Goal: Task Accomplishment & Management: Manage account settings

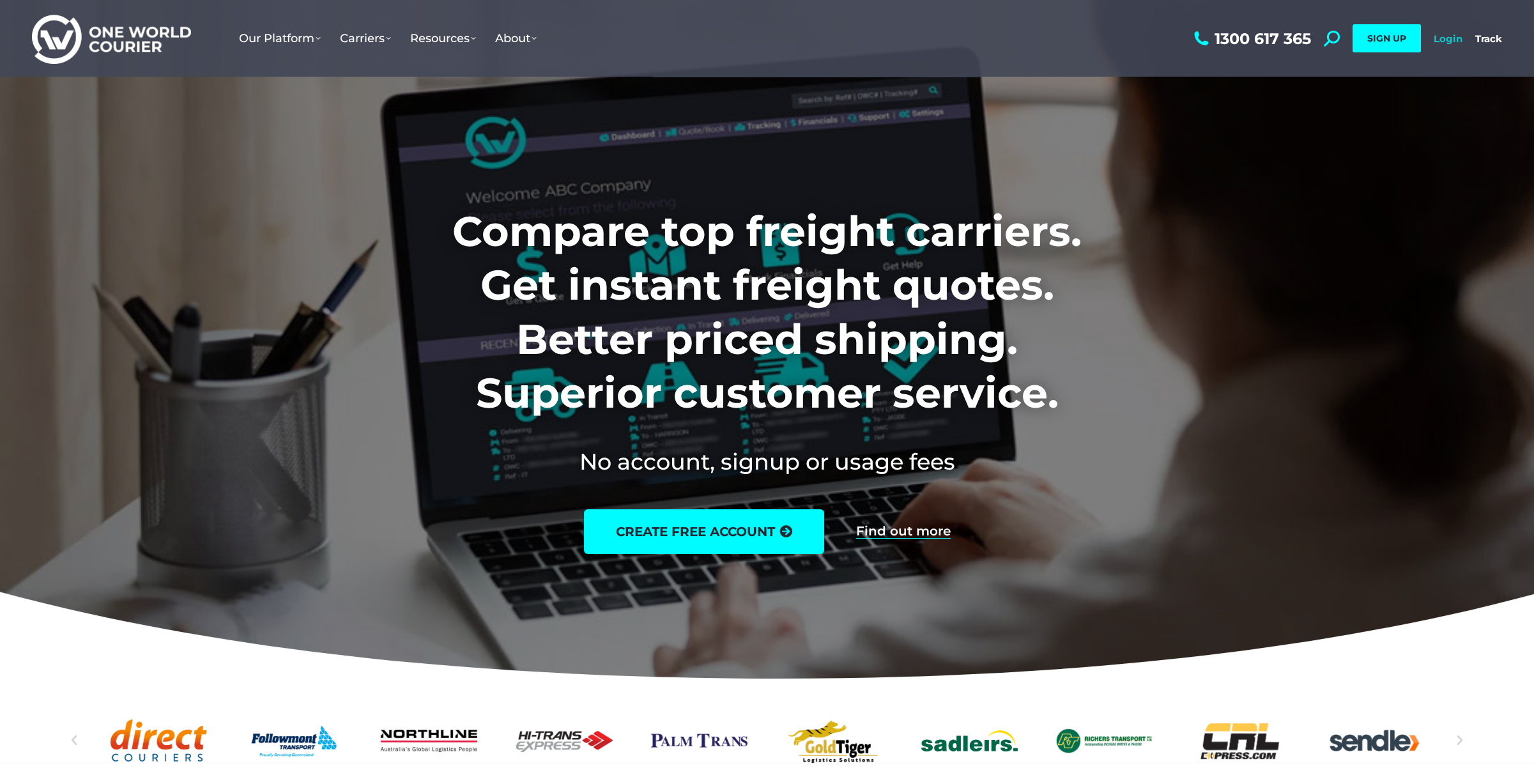
click at [1441, 38] on link "Login" at bounding box center [1448, 38] width 29 height 12
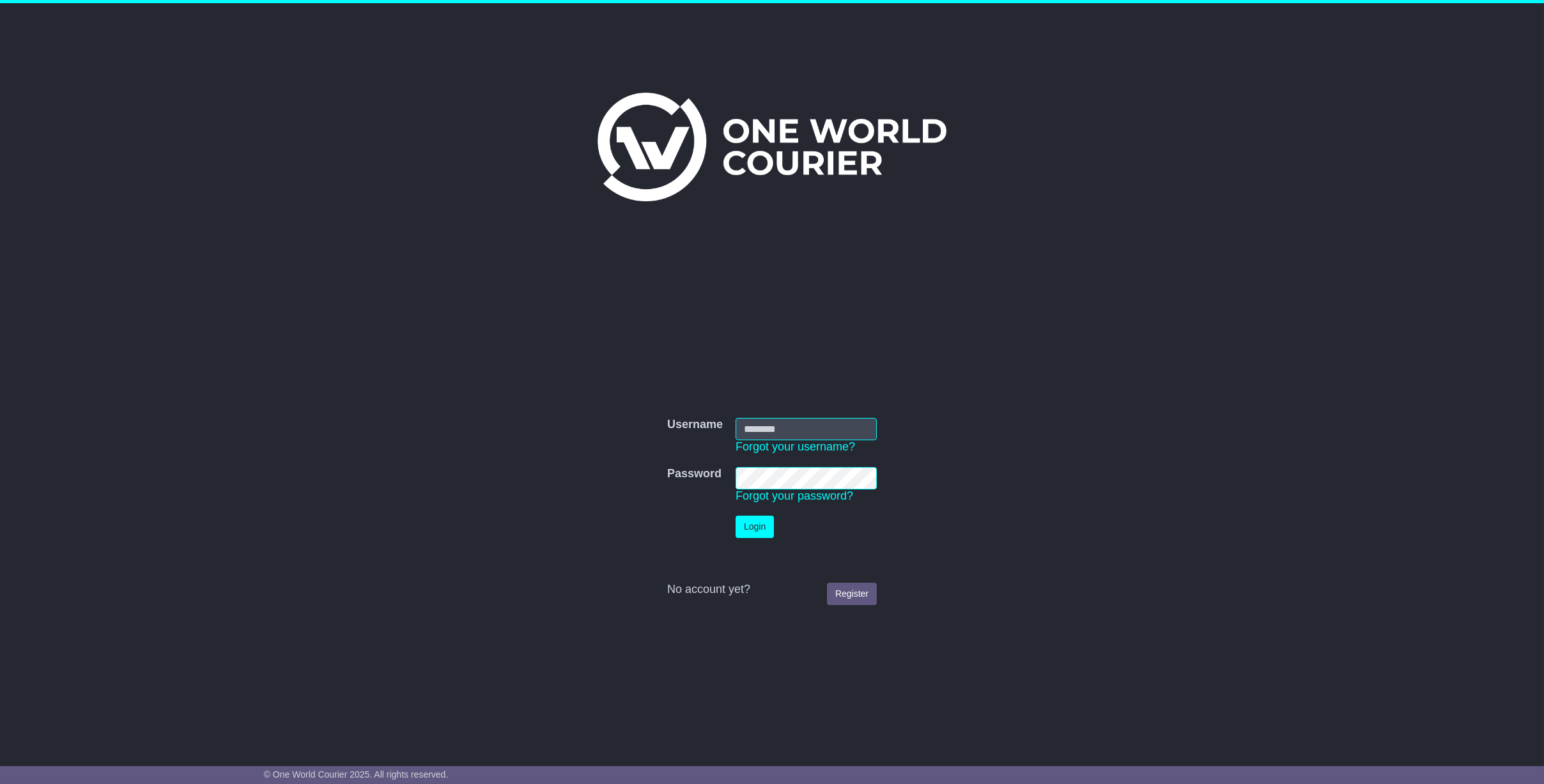
click at [777, 429] on input "Username" at bounding box center [806, 429] width 141 height 22
click at [770, 428] on input "Username" at bounding box center [806, 429] width 141 height 22
type input "**********"
click at [796, 507] on td "Password Forgot your password?" at bounding box center [806, 485] width 154 height 49
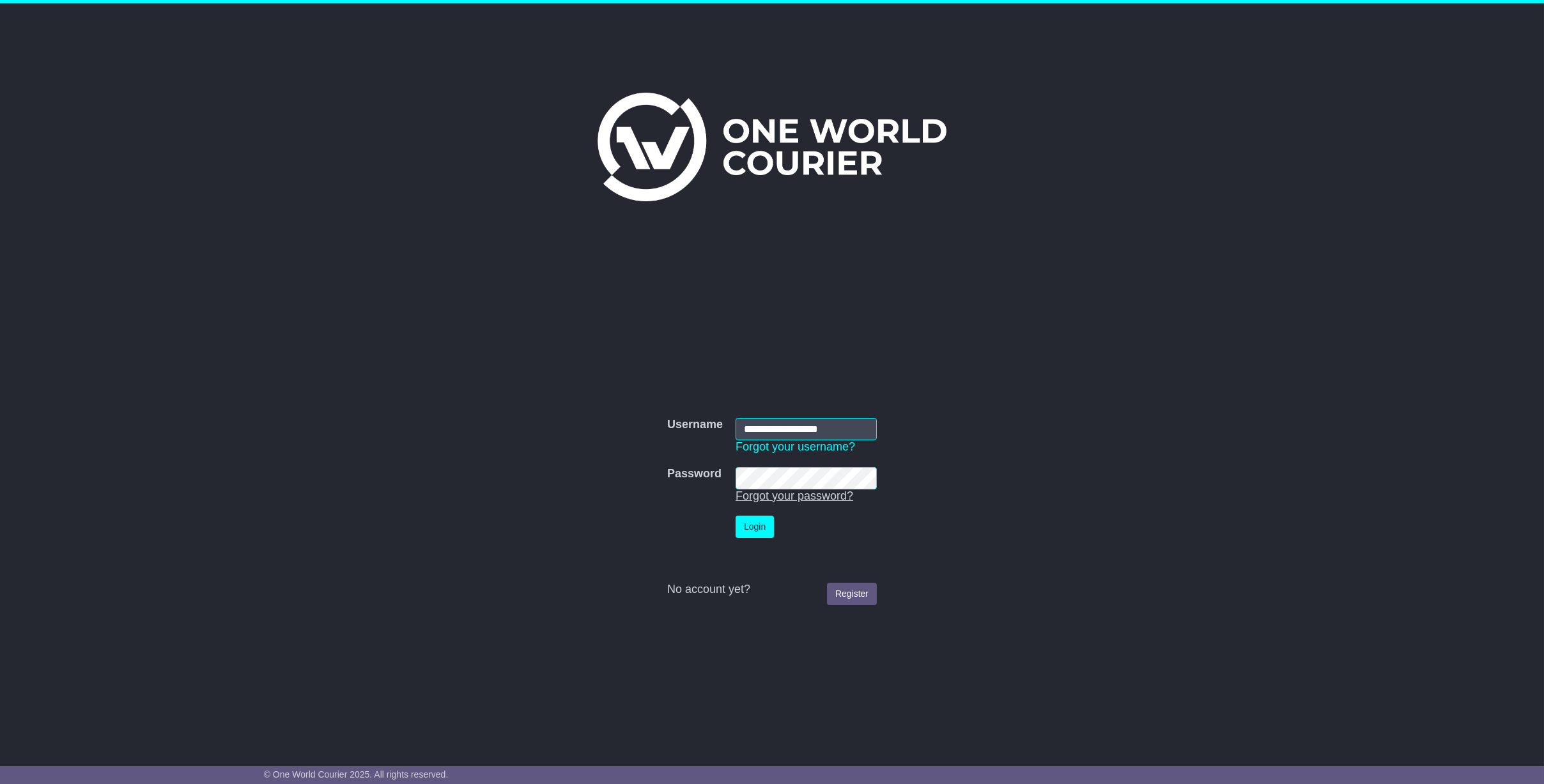
click at [799, 497] on link "Forgot your password?" at bounding box center [794, 495] width 118 height 13
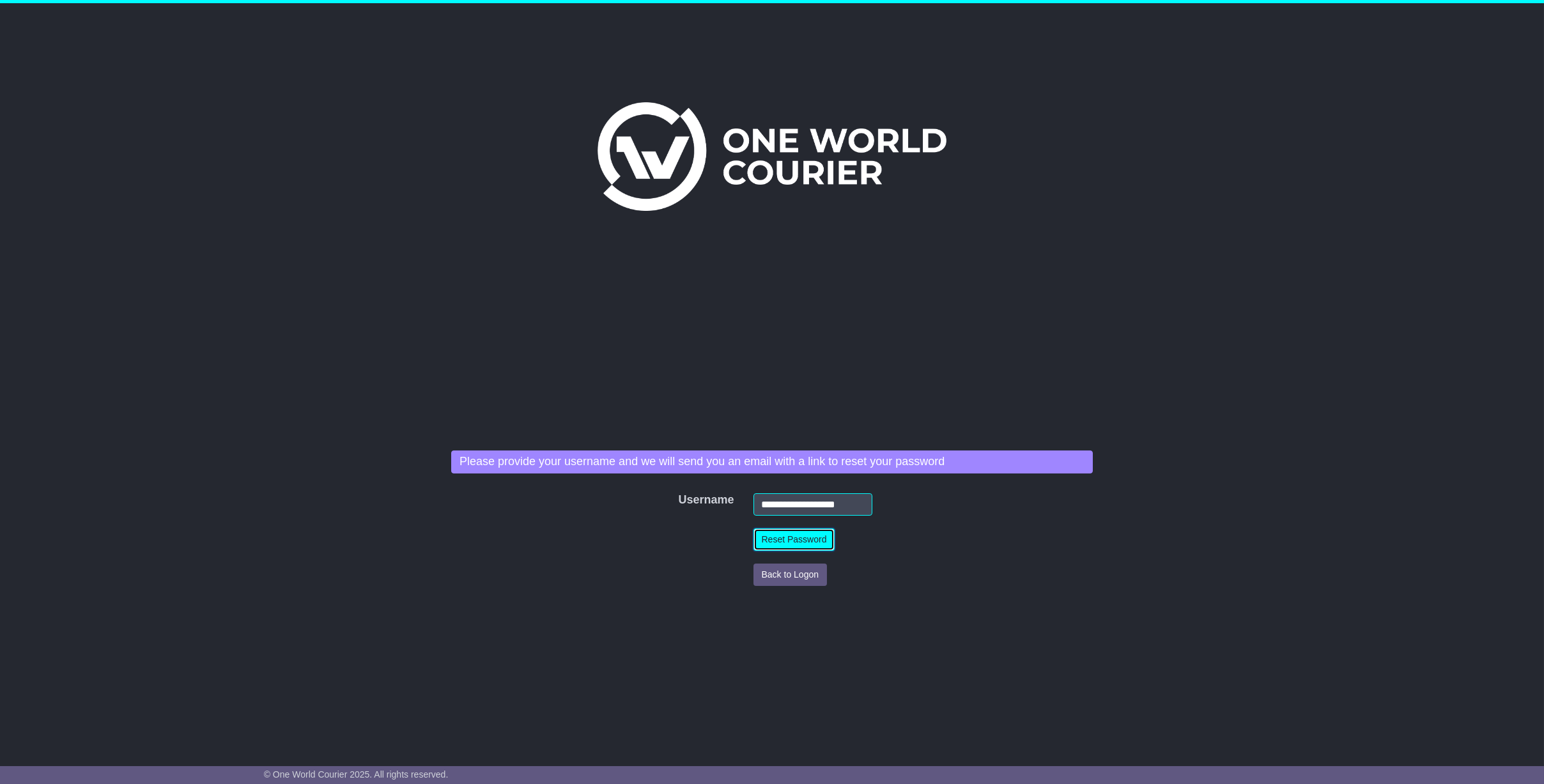
click at [804, 534] on button "Reset Password" at bounding box center [795, 539] width 82 height 22
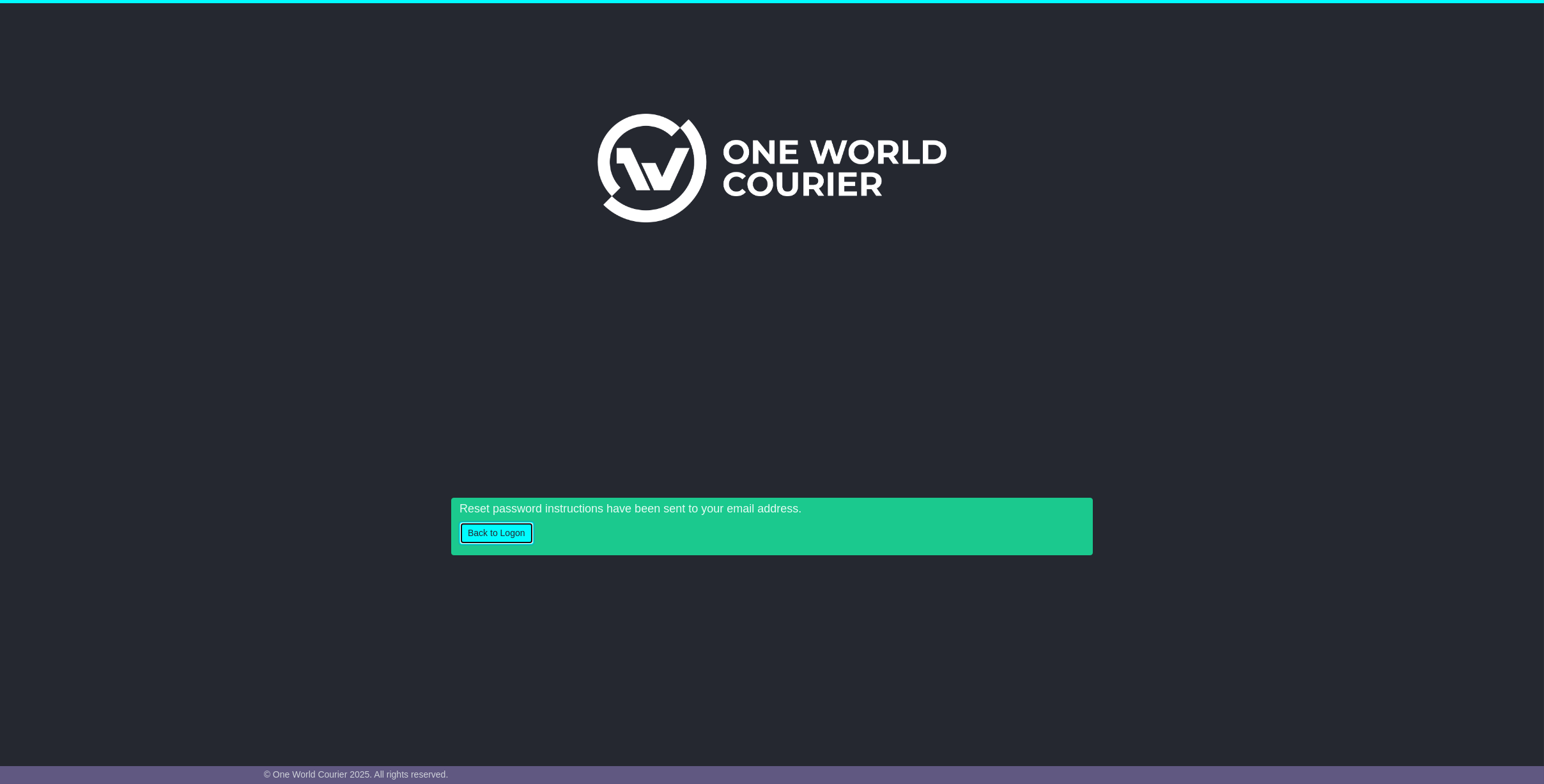
drag, startPoint x: 510, startPoint y: 529, endPoint x: 603, endPoint y: 476, distance: 107.0
click at [510, 529] on button "Back to Logon" at bounding box center [496, 533] width 74 height 22
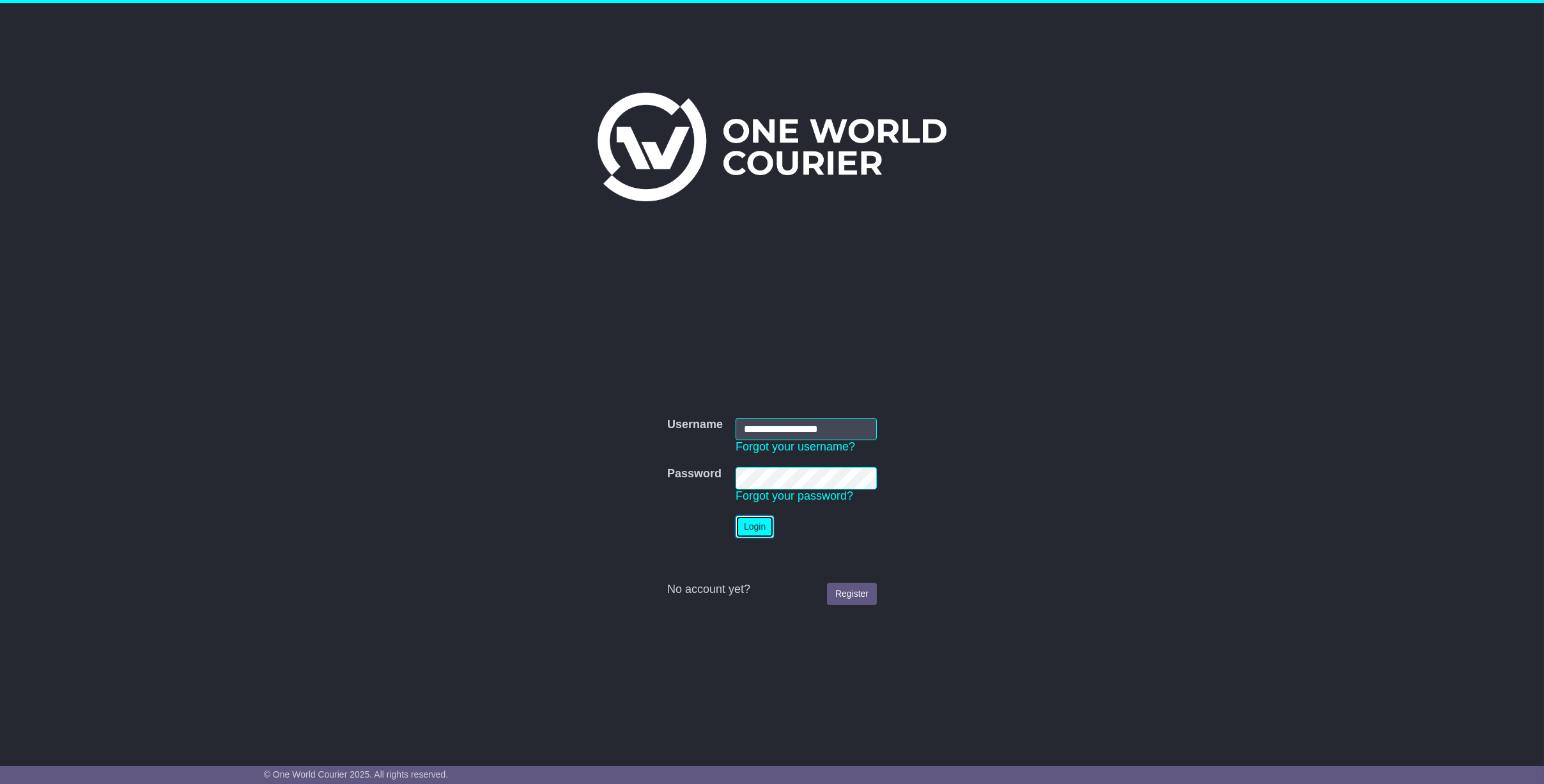
click at [770, 521] on button "Login" at bounding box center [754, 527] width 38 height 22
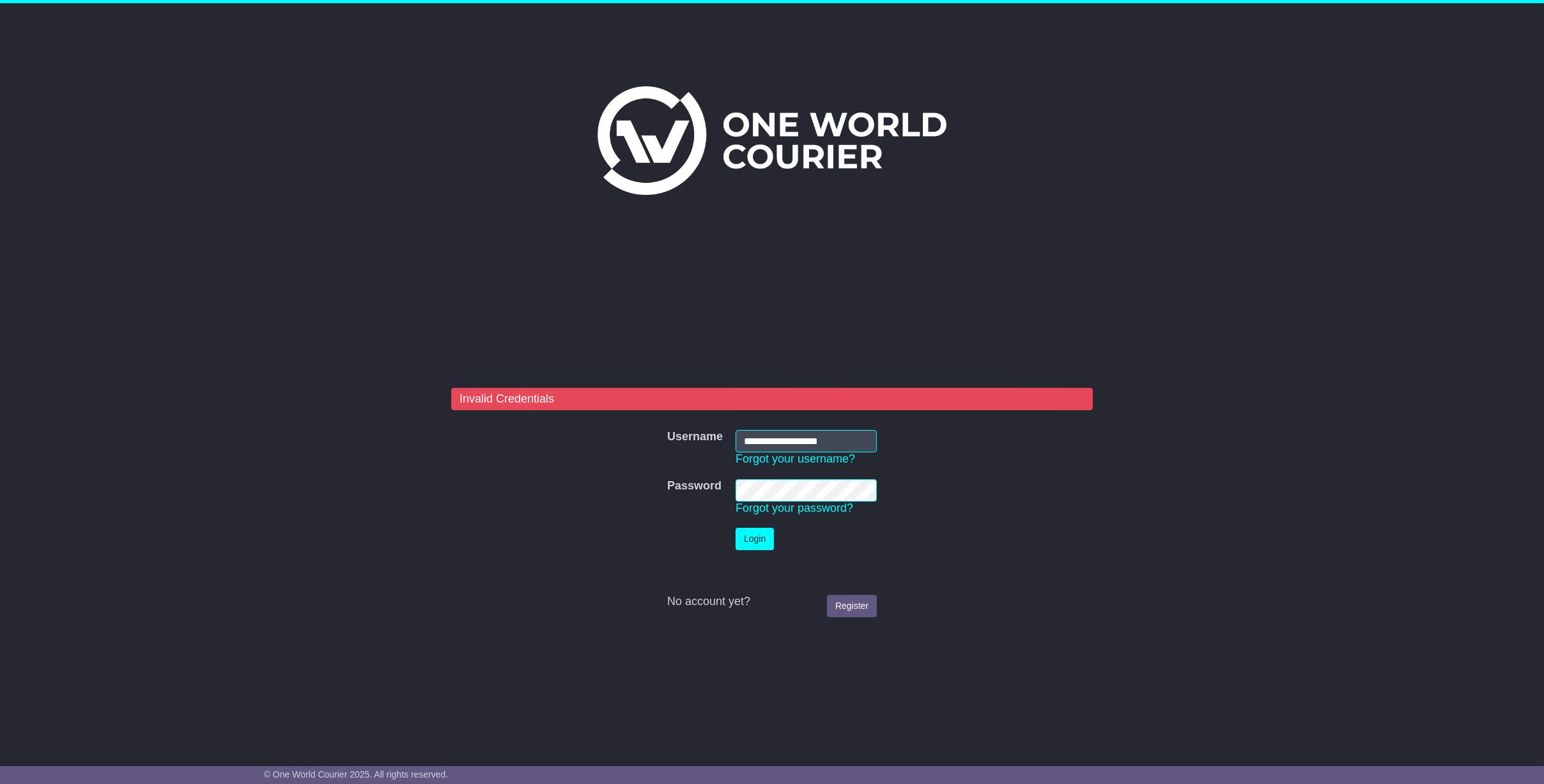
click at [500, 465] on form "**********" at bounding box center [772, 506] width 642 height 237
click at [735, 528] on button "Login" at bounding box center [754, 539] width 38 height 22
click at [767, 543] on button "Login" at bounding box center [754, 539] width 38 height 22
click at [437, 444] on div "**********" at bounding box center [772, 374] width 1544 height 742
click at [735, 528] on button "Login" at bounding box center [754, 539] width 38 height 22
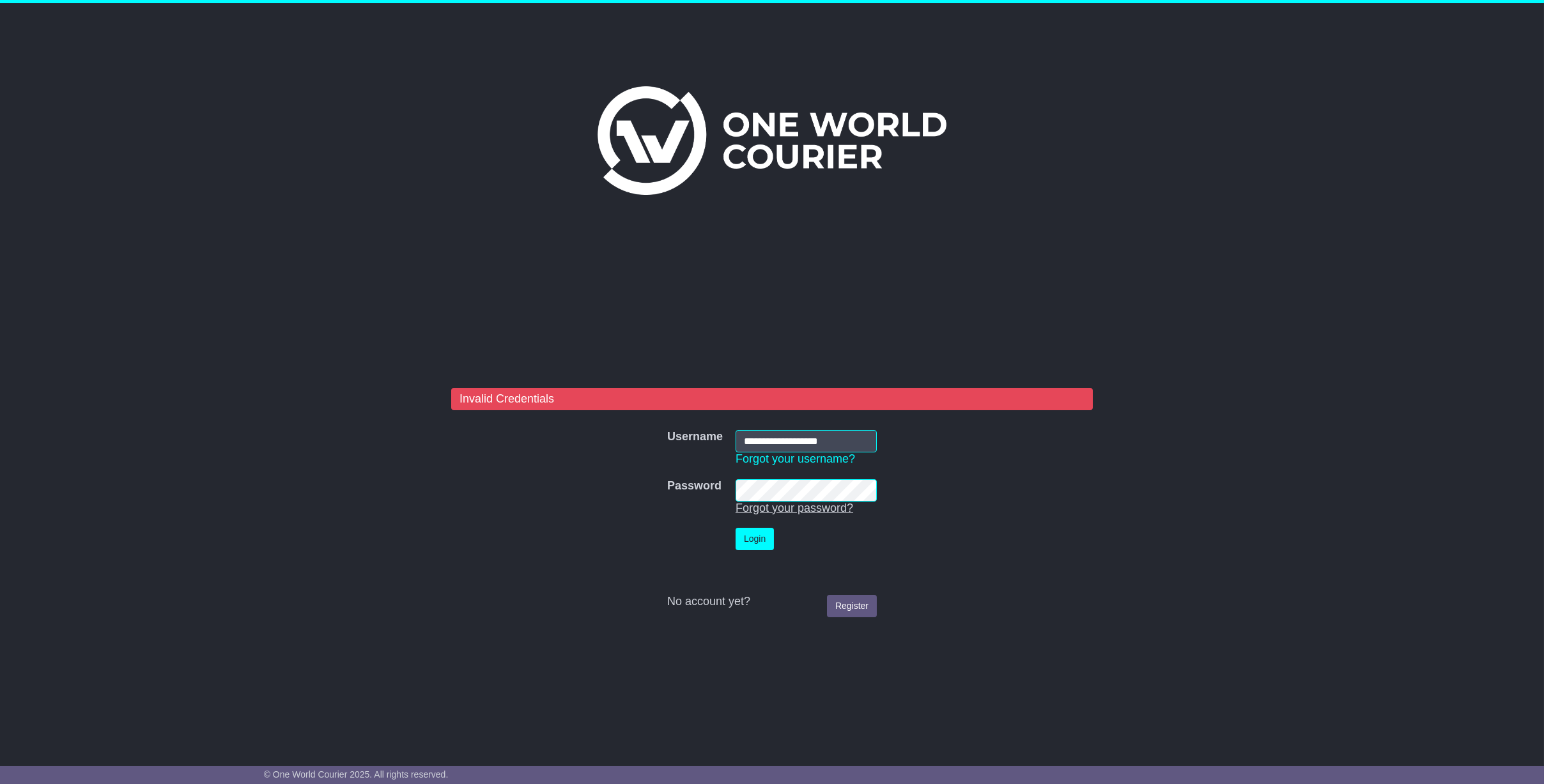
click at [809, 507] on link "Forgot your password?" at bounding box center [794, 508] width 118 height 13
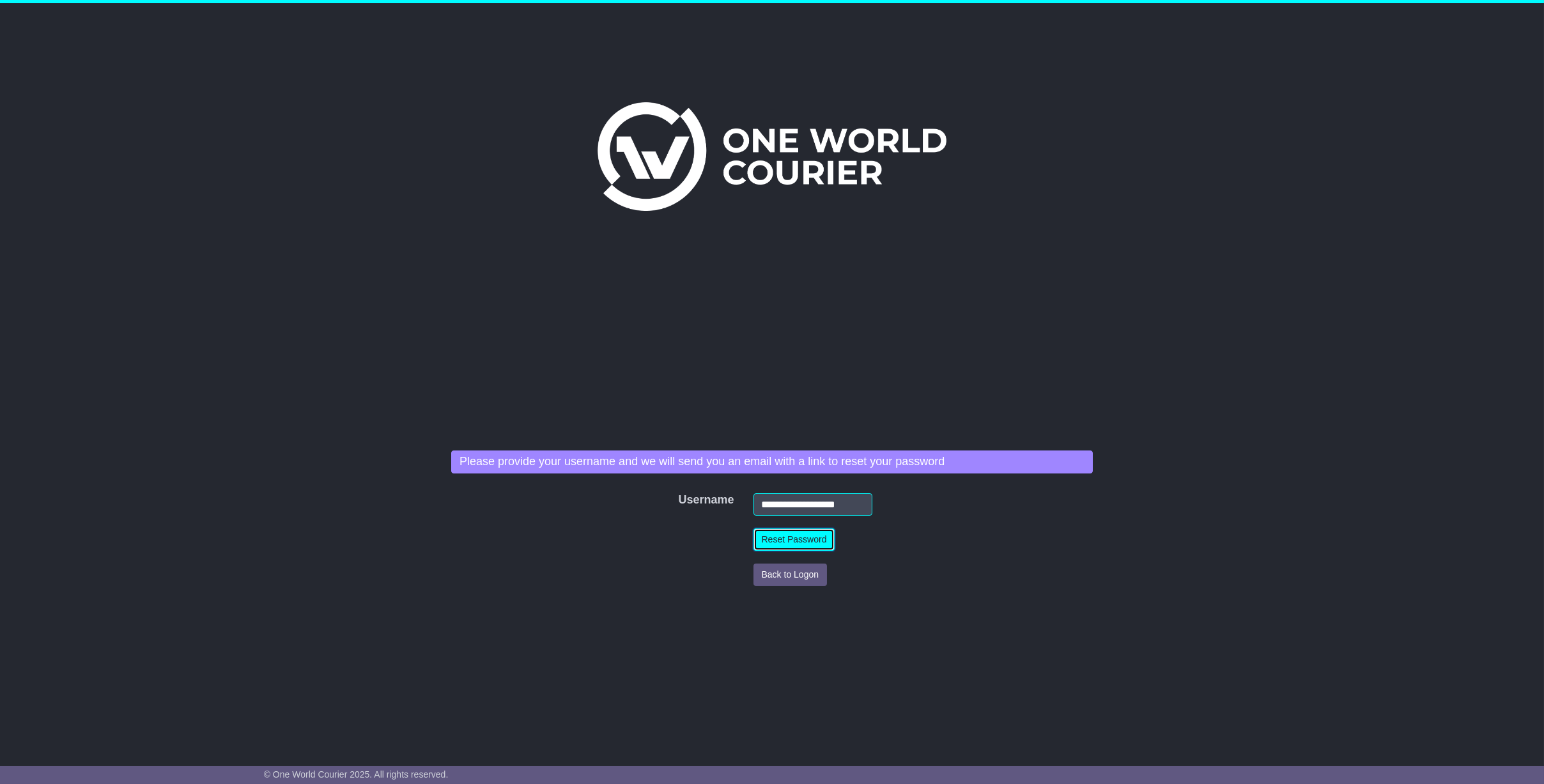
click at [778, 538] on button "Reset Password" at bounding box center [795, 539] width 82 height 22
